Goal: Information Seeking & Learning: Learn about a topic

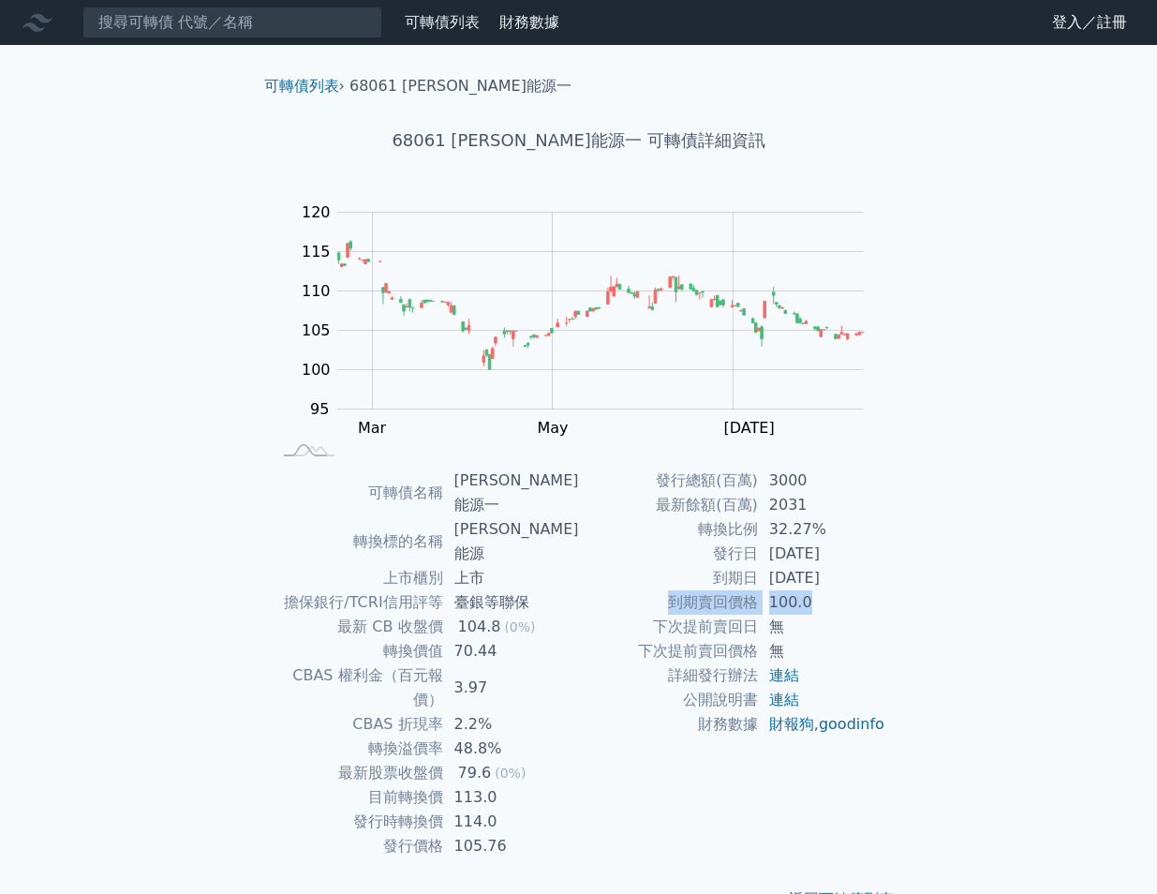
drag, startPoint x: 669, startPoint y: 600, endPoint x: 850, endPoint y: 603, distance: 181.7
click at [850, 603] on tr "到期賣回價格 100.0" at bounding box center [732, 602] width 307 height 24
drag, startPoint x: 850, startPoint y: 603, endPoint x: 709, endPoint y: 600, distance: 141.5
click at [709, 600] on td "到期賣回價格" at bounding box center [668, 602] width 179 height 24
drag, startPoint x: 668, startPoint y: 597, endPoint x: 873, endPoint y: 605, distance: 205.3
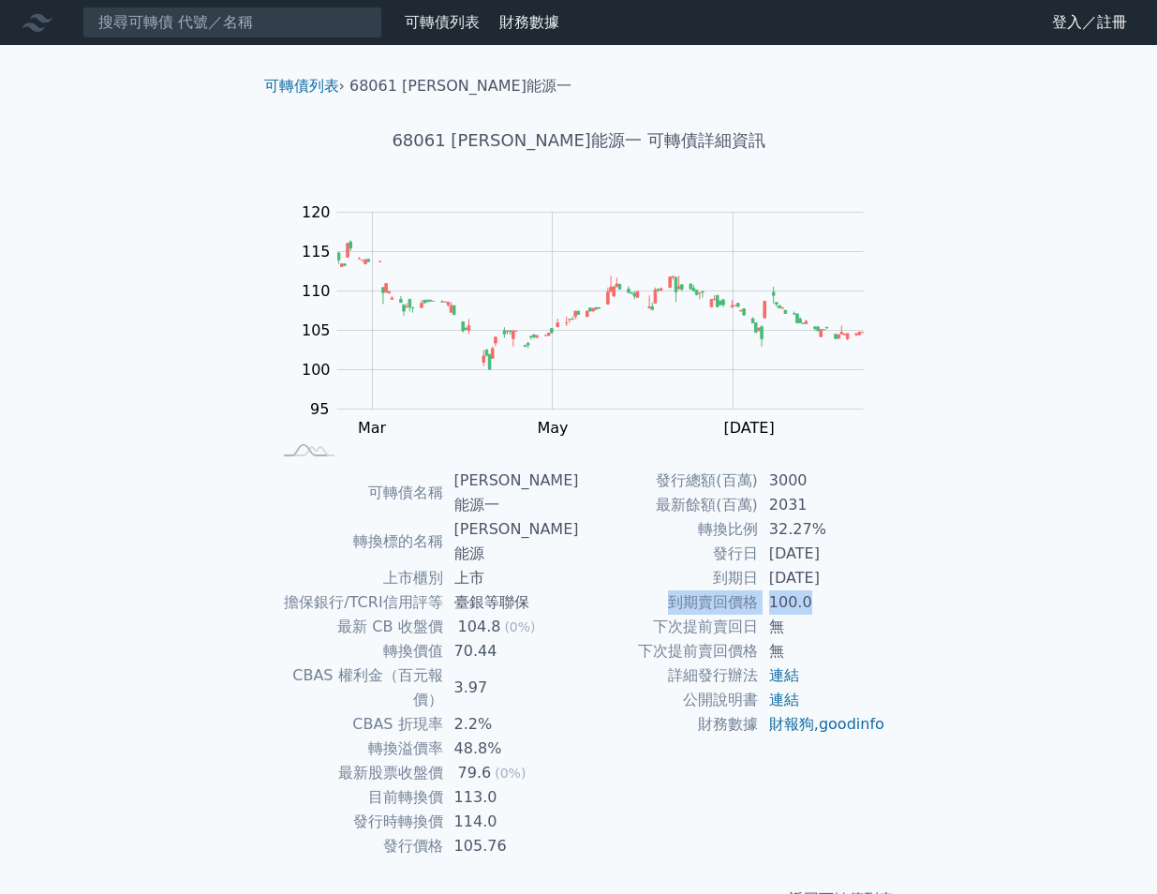
click at [873, 605] on tr "到期賣回價格 100.0" at bounding box center [732, 602] width 307 height 24
drag, startPoint x: 464, startPoint y: 556, endPoint x: 575, endPoint y: 556, distance: 111.5
click at [575, 590] on td "臺銀等聯保" at bounding box center [511, 602] width 136 height 24
drag, startPoint x: 575, startPoint y: 556, endPoint x: 715, endPoint y: 582, distance: 141.8
click at [715, 582] on td "到期日" at bounding box center [668, 578] width 179 height 24
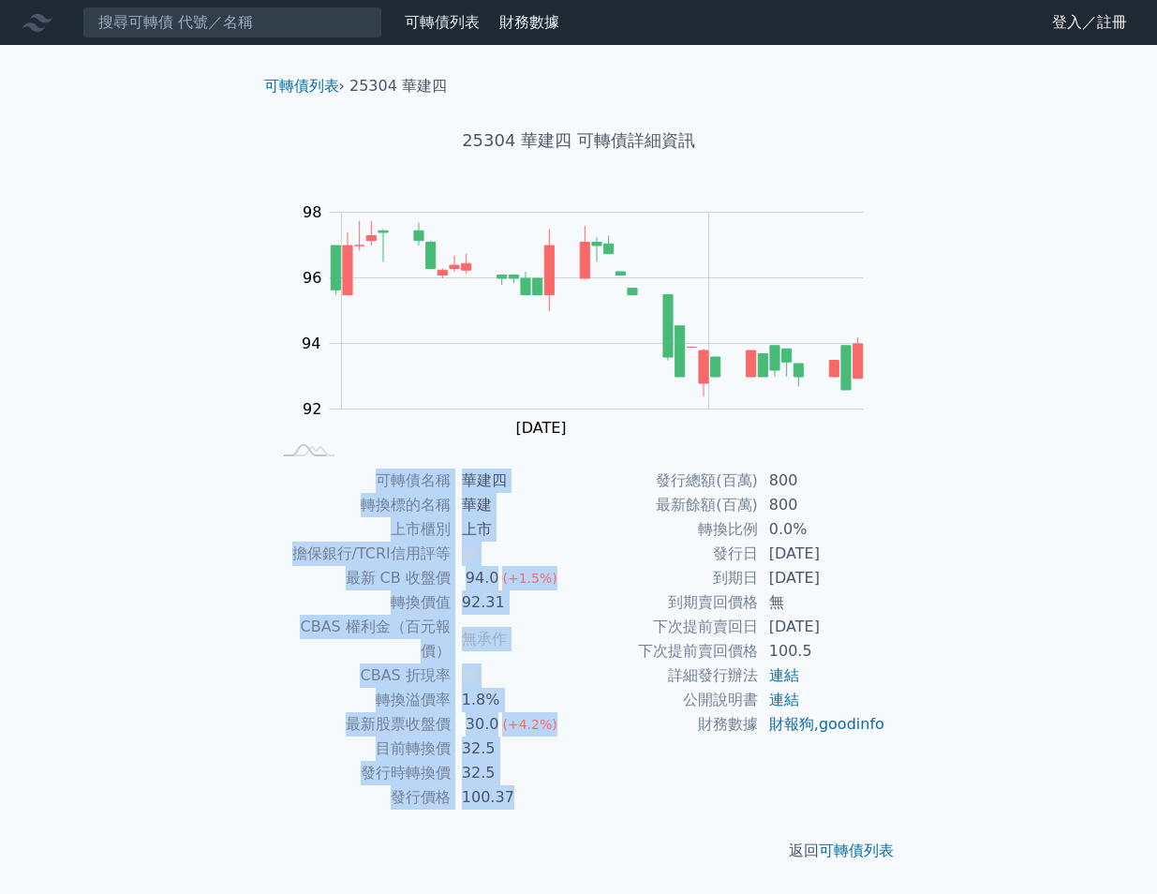
drag, startPoint x: 377, startPoint y: 479, endPoint x: 528, endPoint y: 771, distance: 328.8
click at [528, 771] on tbody "可轉債名稱 華建四 轉換標的名稱 華建 上市櫃別 上市 擔保銀行/TCRI信用評等 無 最新 CB 收盤價 94.0 (+1.5%) 轉換價值 92.31 C…" at bounding box center [425, 638] width 307 height 341
drag, startPoint x: 528, startPoint y: 771, endPoint x: 410, endPoint y: 723, distance: 127.3
click at [410, 736] on td "目前轉換價" at bounding box center [361, 748] width 179 height 24
